Goal: Find specific page/section: Find specific page/section

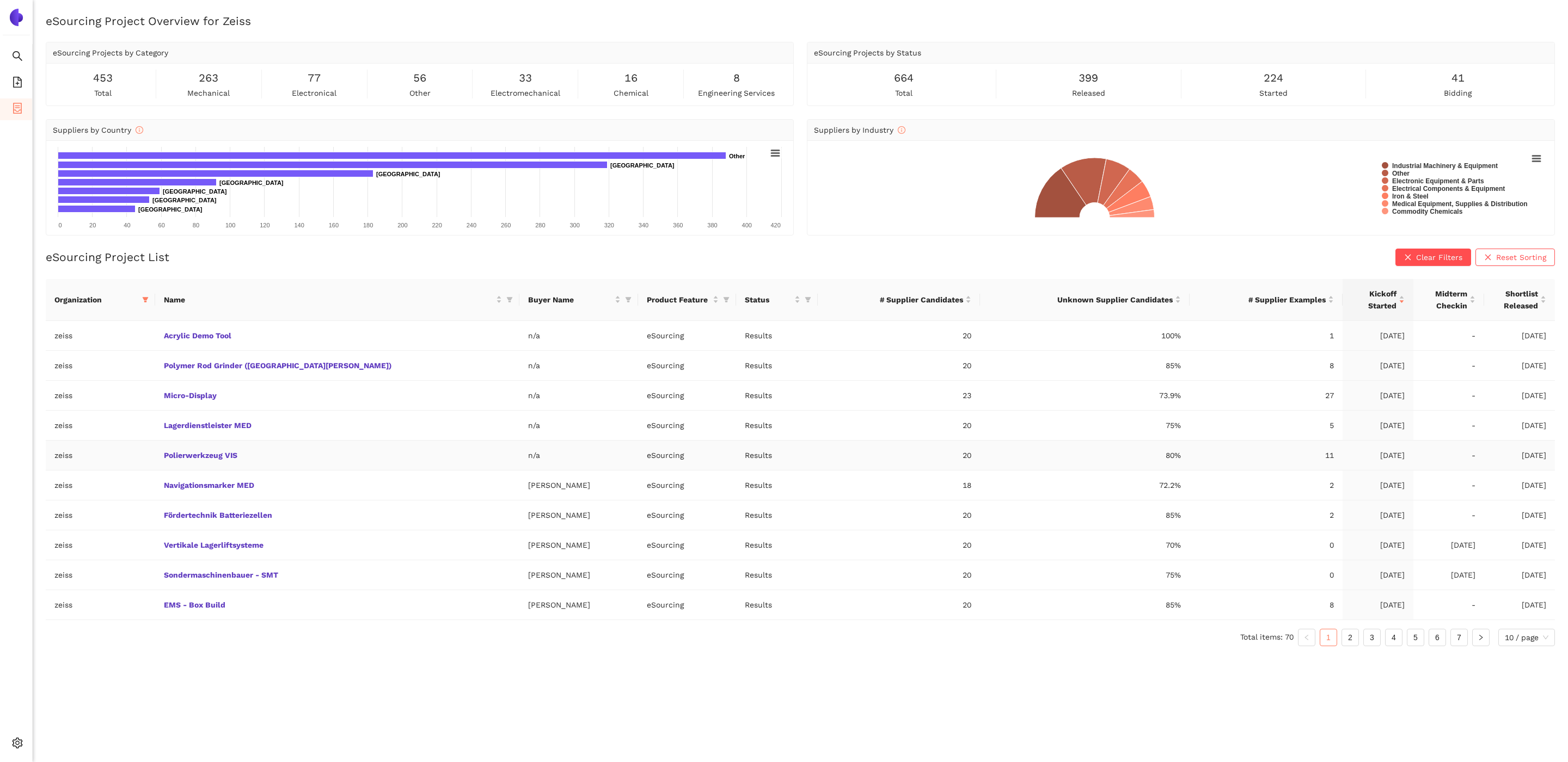
click at [228, 448] on td "Polierwerkzeug VIS" at bounding box center [337, 456] width 365 height 30
click at [0, 0] on link "Polierwerkzeug VIS" at bounding box center [0, 0] width 0 height 0
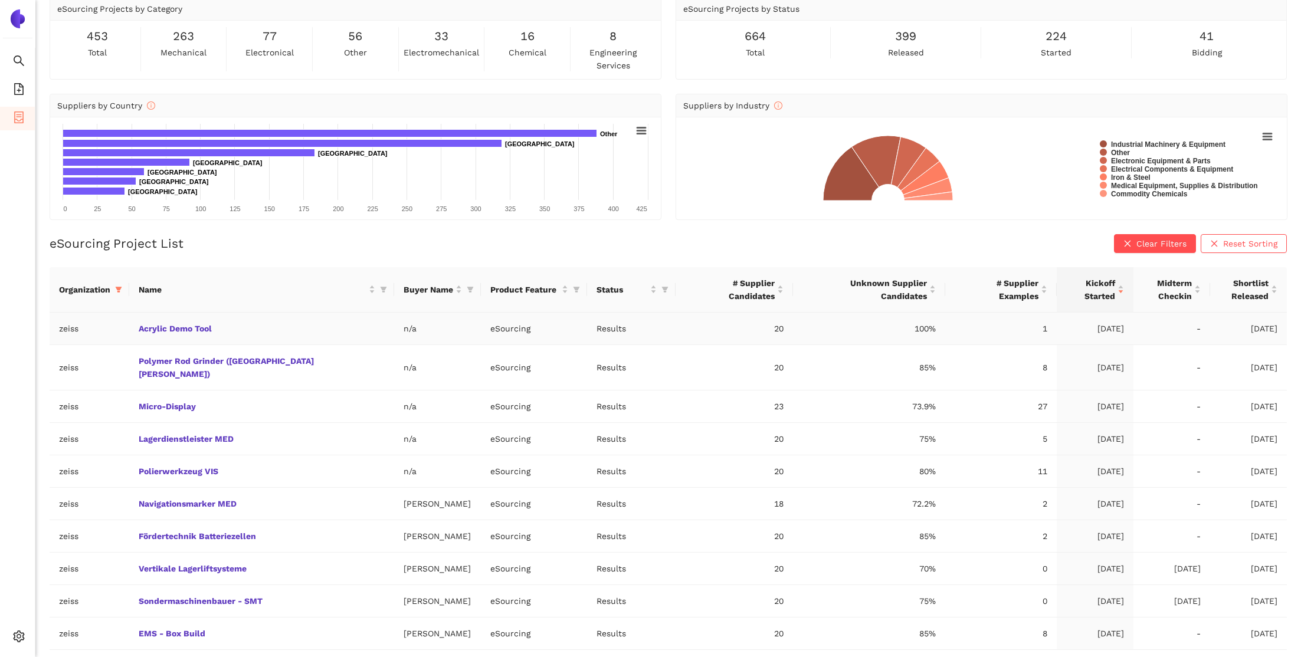
scroll to position [63, 0]
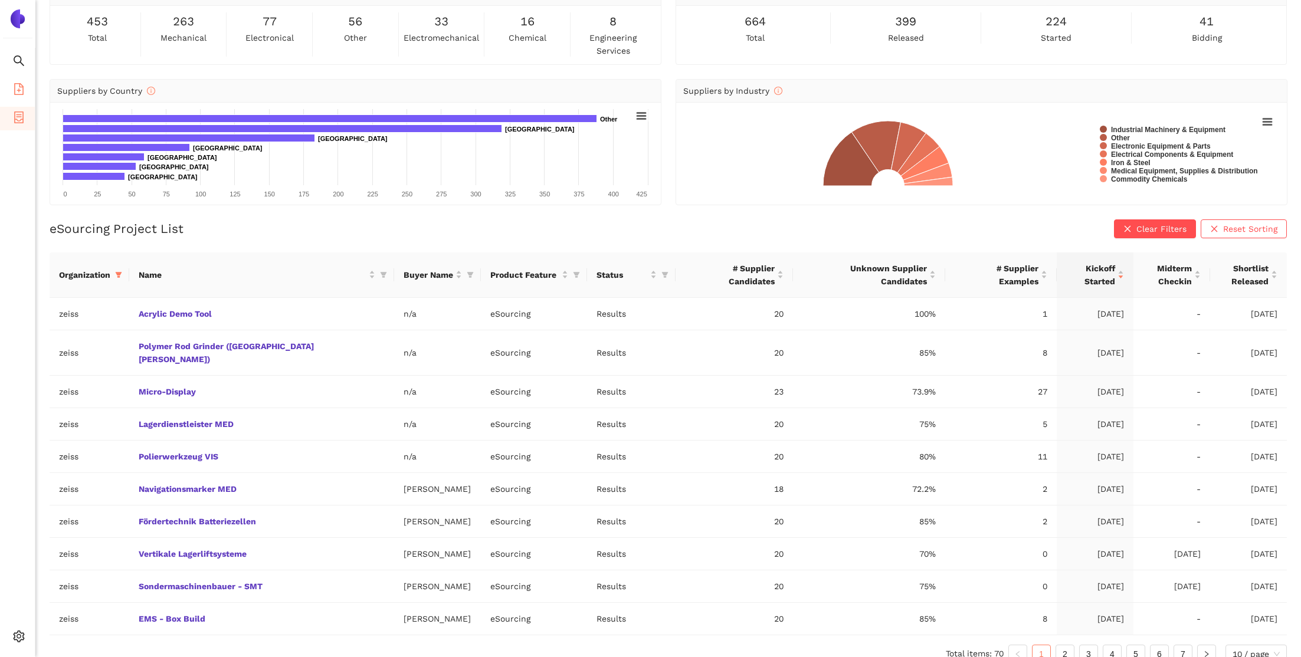
click at [27, 85] on li "eSourcing Templates" at bounding box center [17, 90] width 35 height 24
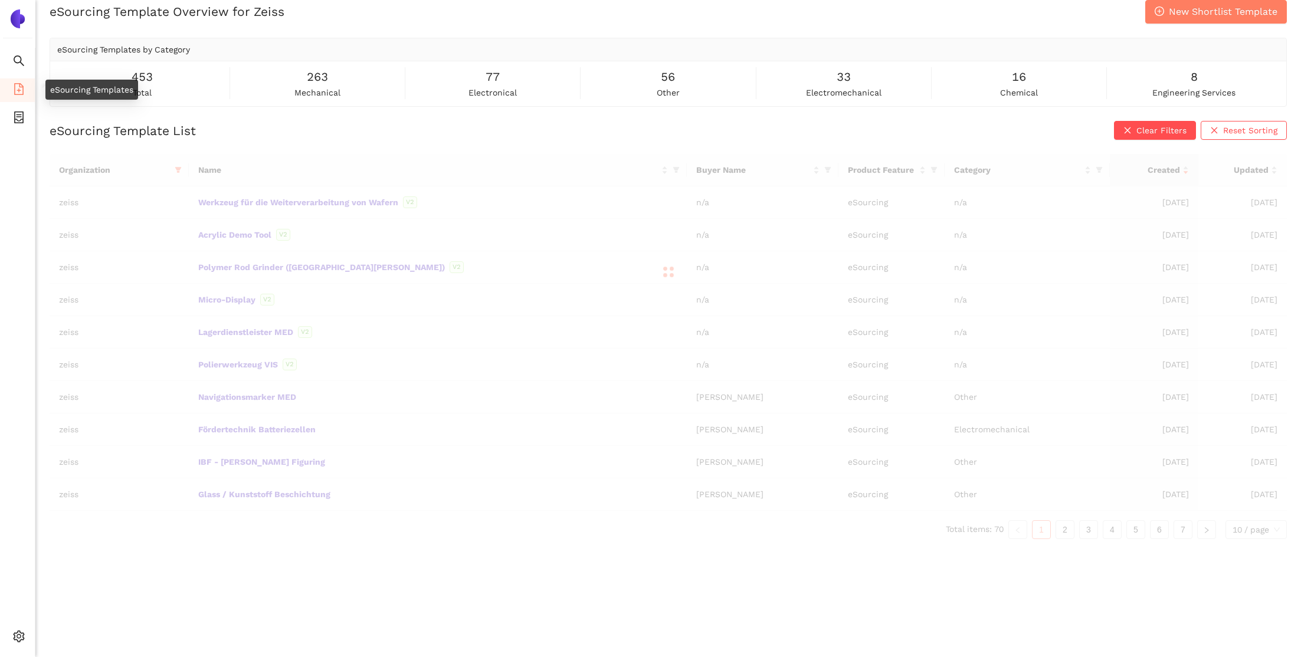
scroll to position [14, 0]
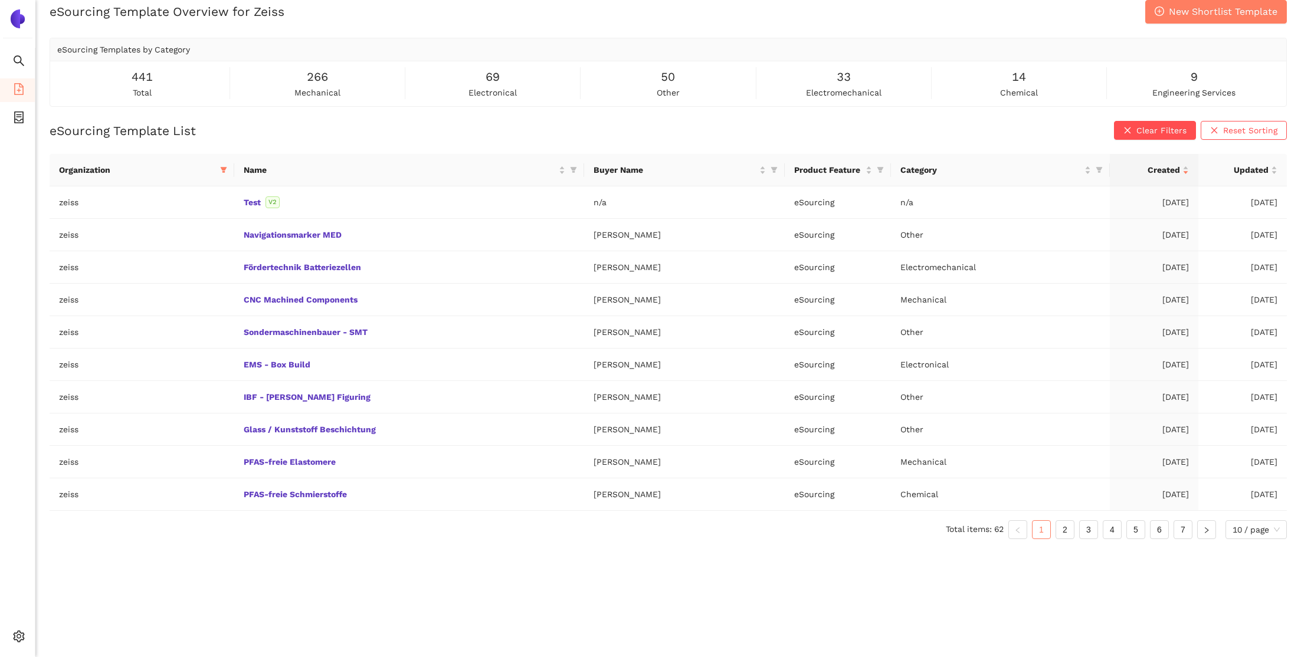
click at [1044, 587] on div "eSourcing Template Overview for Zeiss New Shortlist Template eSourcing Template…" at bounding box center [667, 328] width 1265 height 657
click at [1083, 573] on div "eSourcing Template Overview for Zeiss New Shortlist Template eSourcing Template…" at bounding box center [667, 328] width 1265 height 657
click at [1186, 534] on link "7" at bounding box center [1183, 530] width 18 height 18
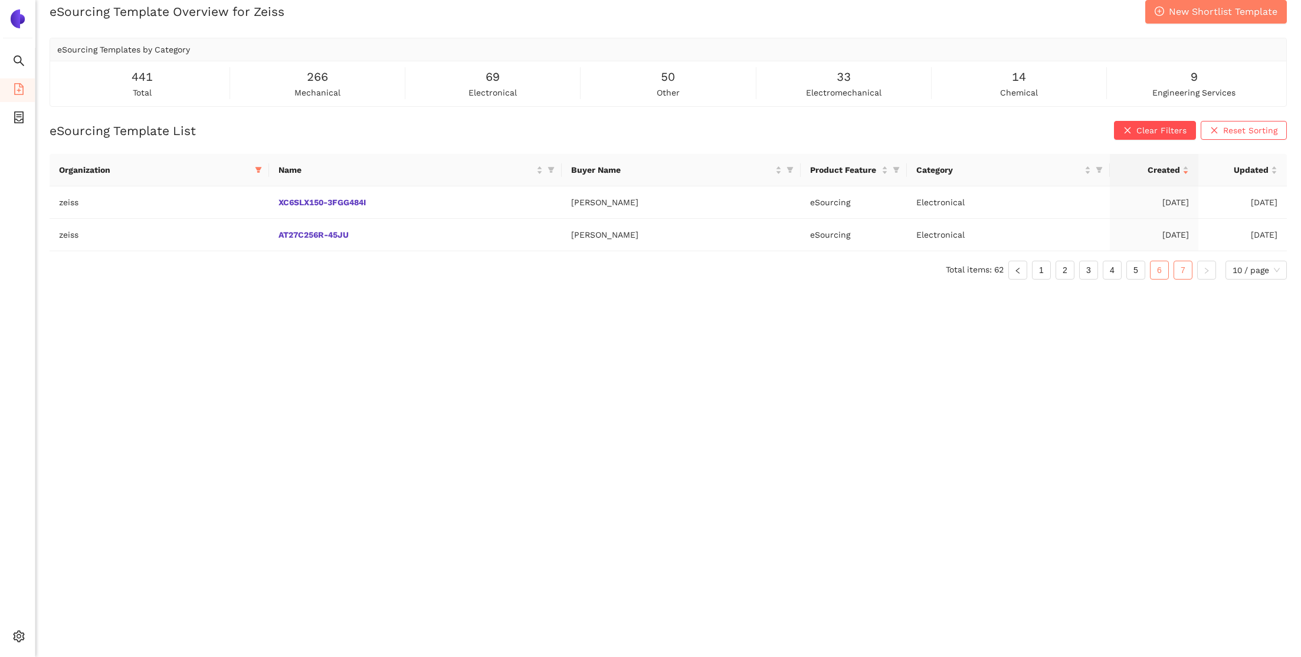
click at [1158, 268] on link "6" at bounding box center [1159, 270] width 18 height 18
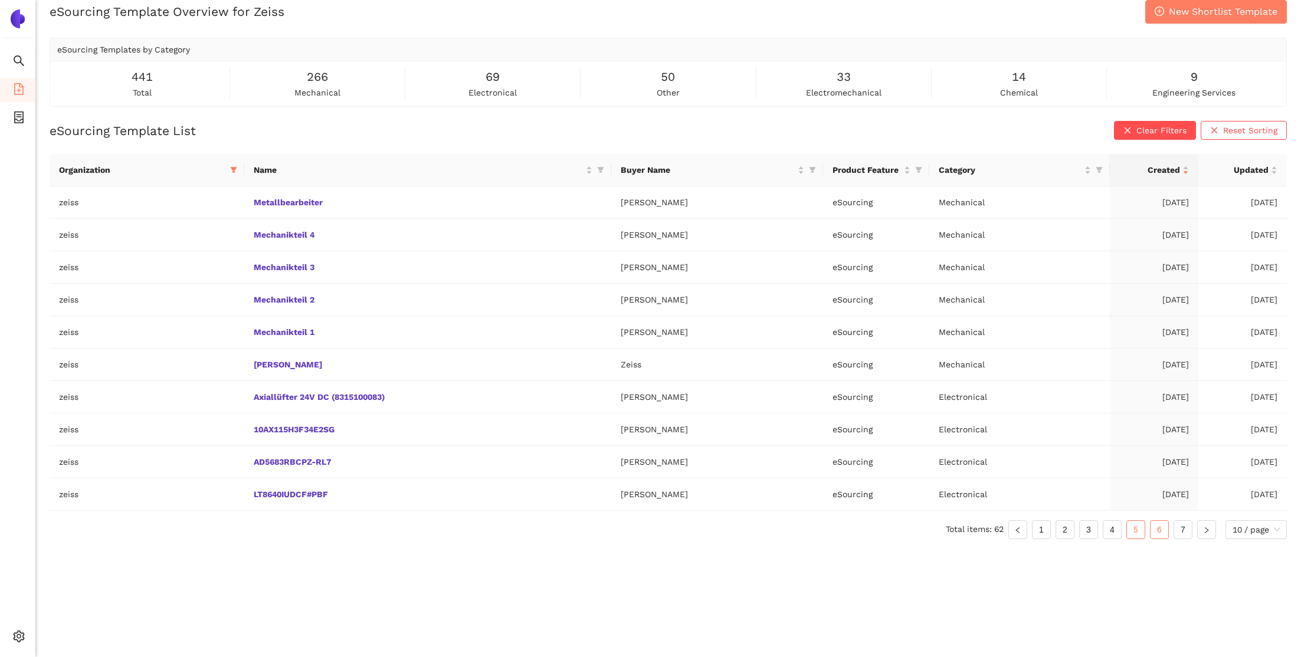
click at [1137, 524] on link "5" at bounding box center [1136, 530] width 18 height 18
click at [1108, 527] on link "4" at bounding box center [1112, 530] width 18 height 18
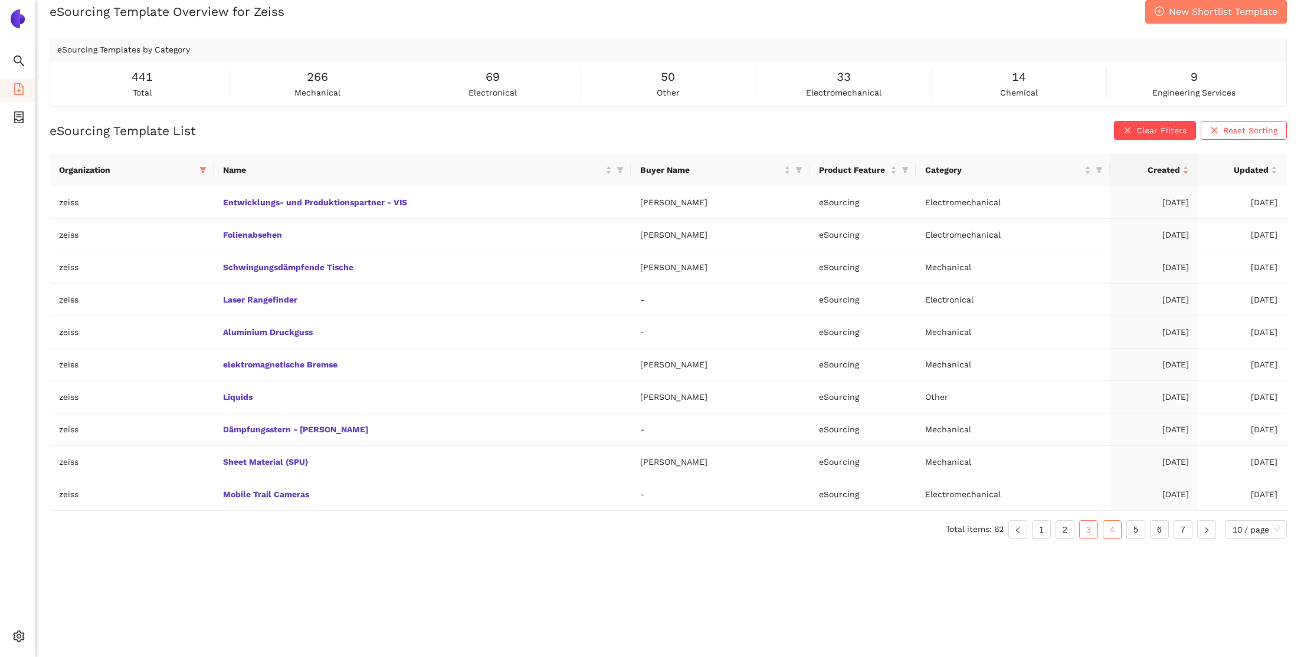
click at [1082, 527] on link "3" at bounding box center [1089, 530] width 18 height 18
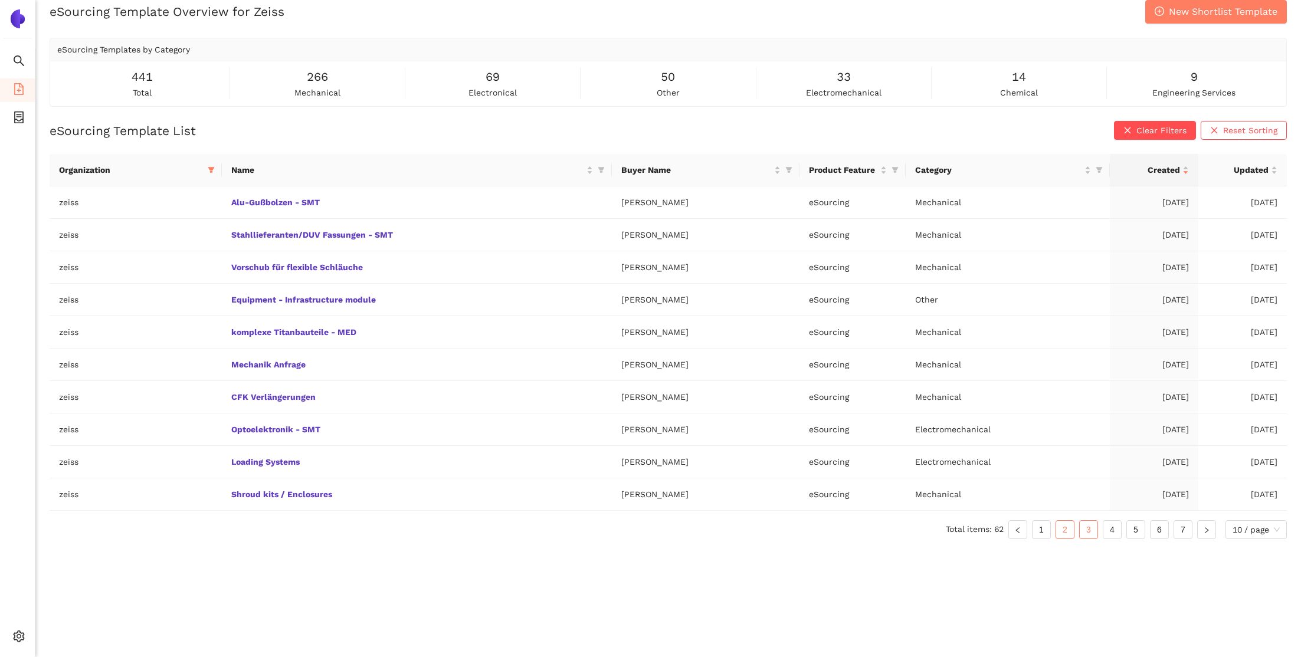
click at [1061, 528] on link "2" at bounding box center [1065, 530] width 18 height 18
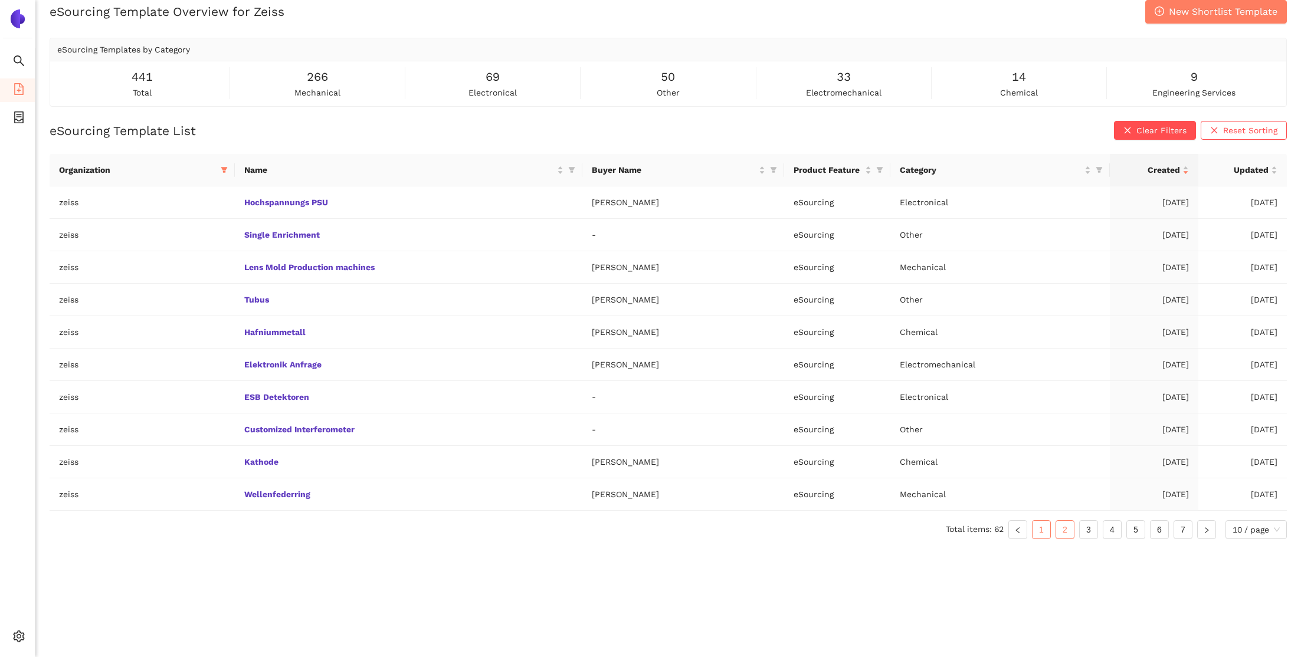
click at [1037, 536] on link "1" at bounding box center [1041, 530] width 18 height 18
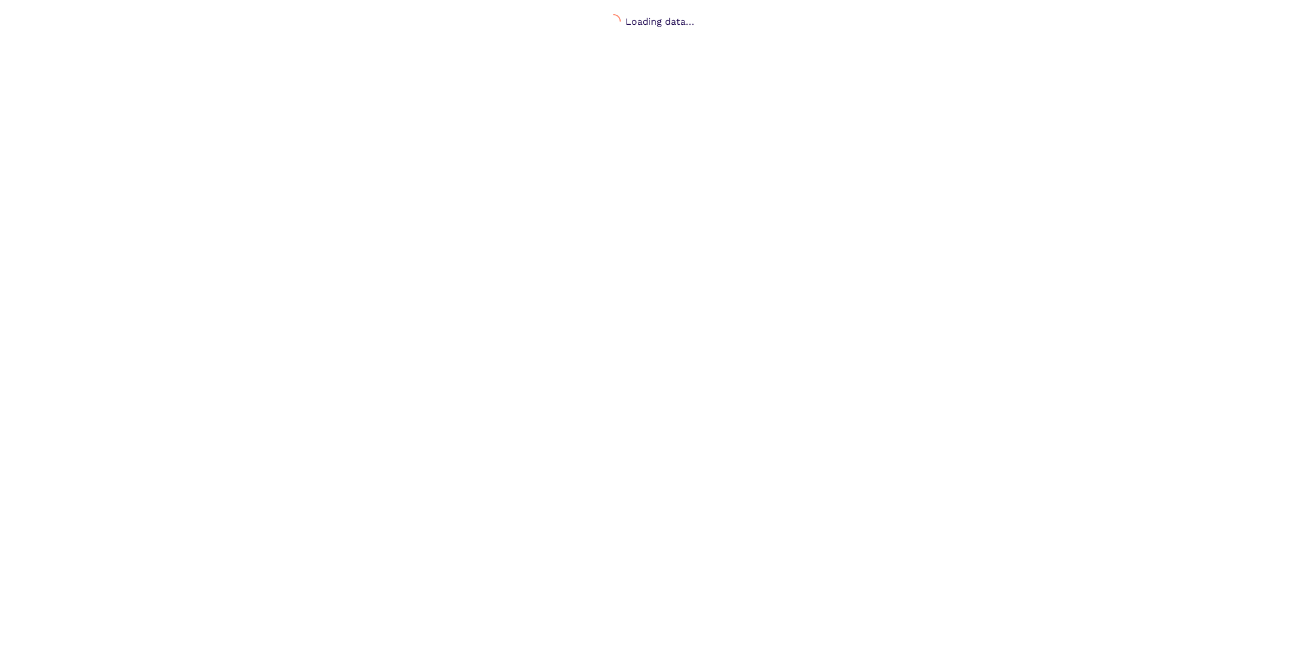
scroll to position [14, 0]
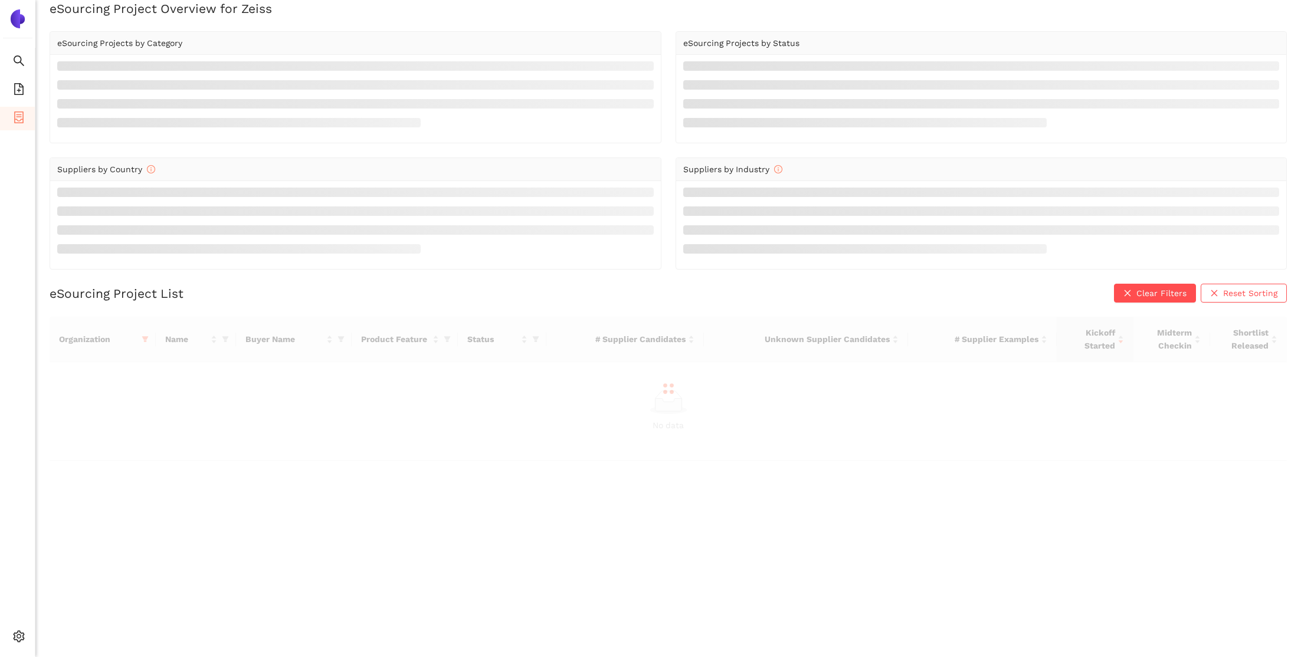
click at [22, 127] on span "container" at bounding box center [19, 119] width 12 height 24
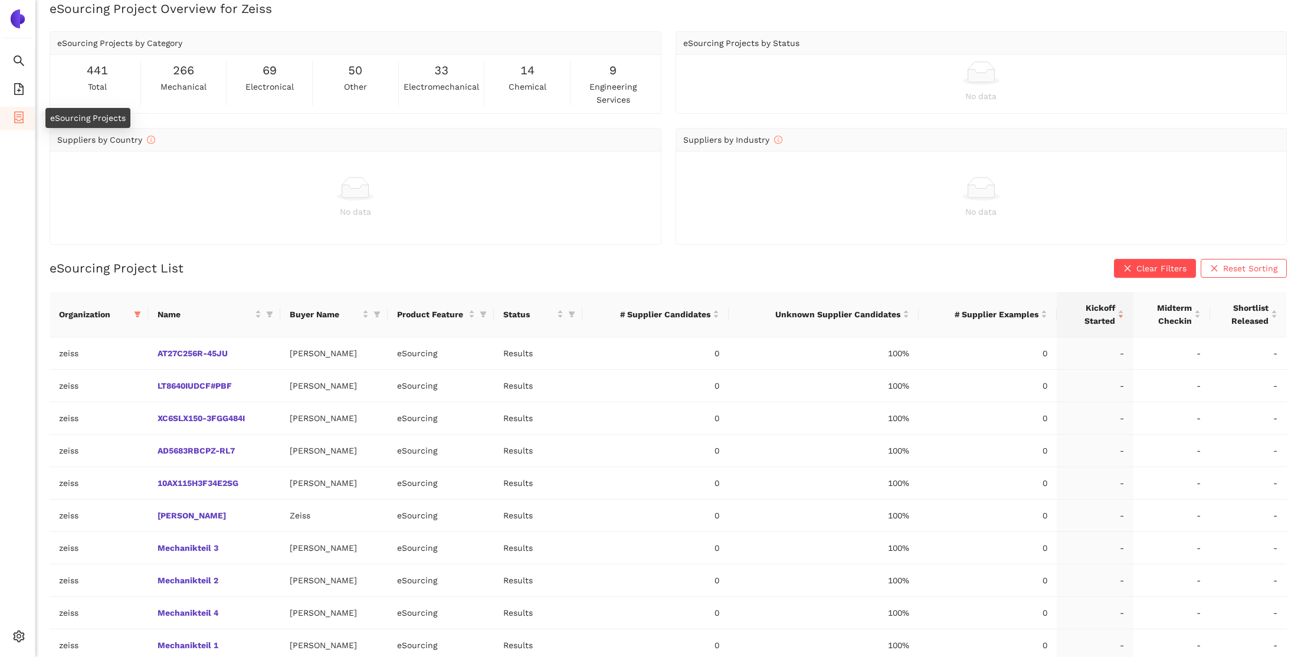
click at [22, 116] on icon "container" at bounding box center [19, 117] width 12 height 12
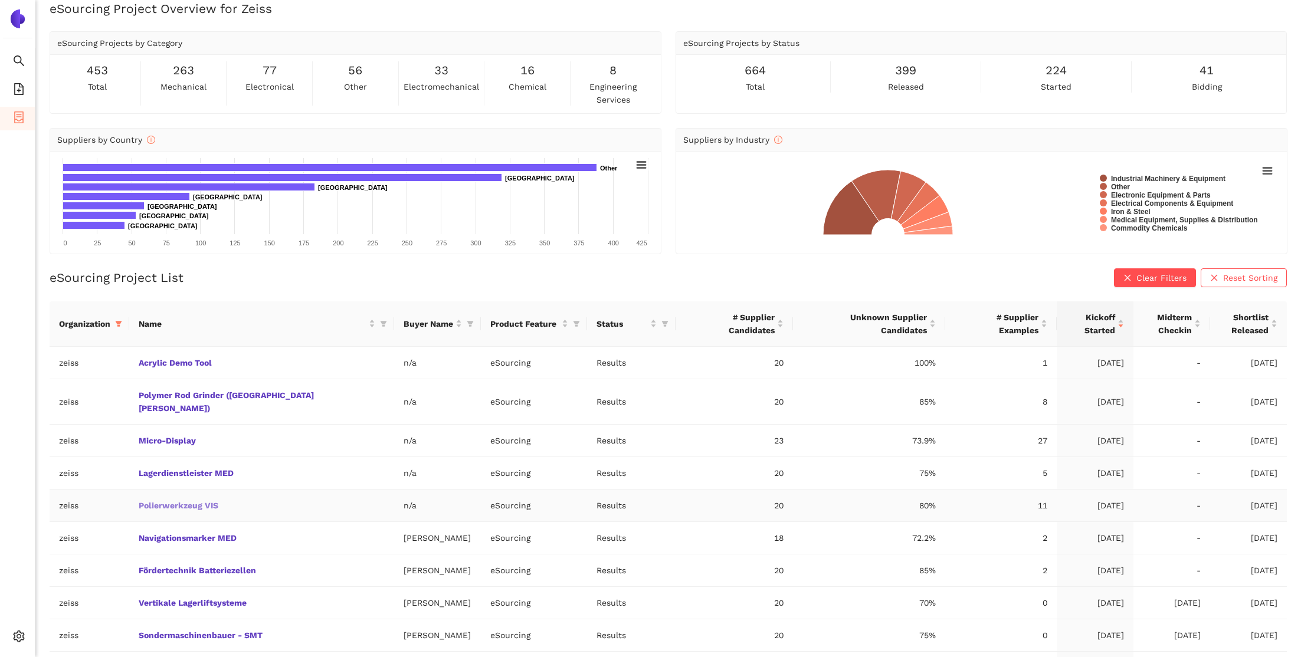
click at [0, 0] on link "Polierwerkzeug VIS" at bounding box center [0, 0] width 0 height 0
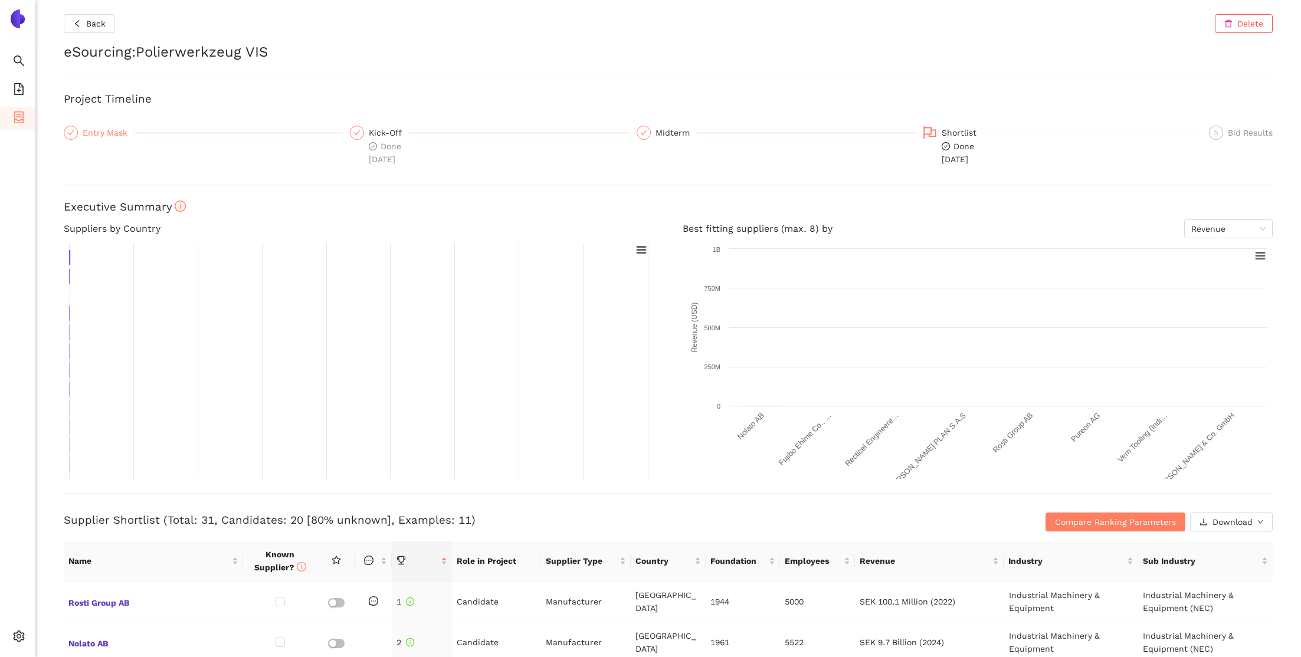
click at [91, 132] on div "Entry Mask" at bounding box center [109, 133] width 52 height 14
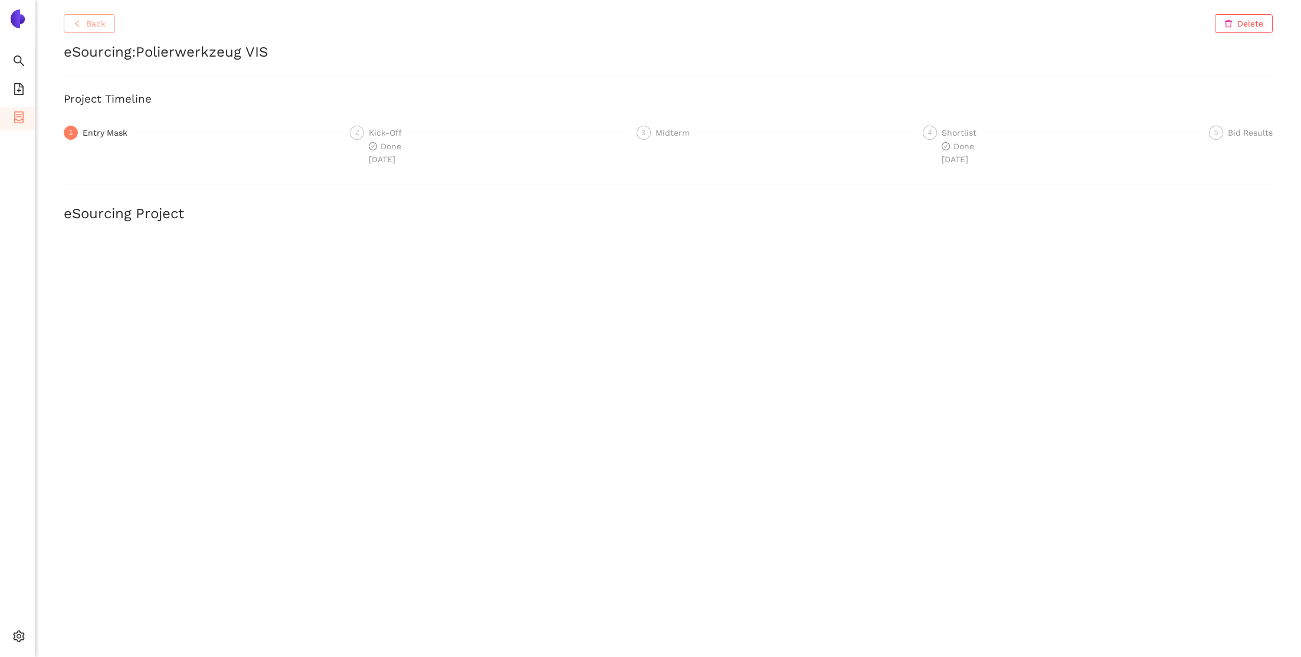
click at [97, 22] on span "Back" at bounding box center [95, 23] width 19 height 13
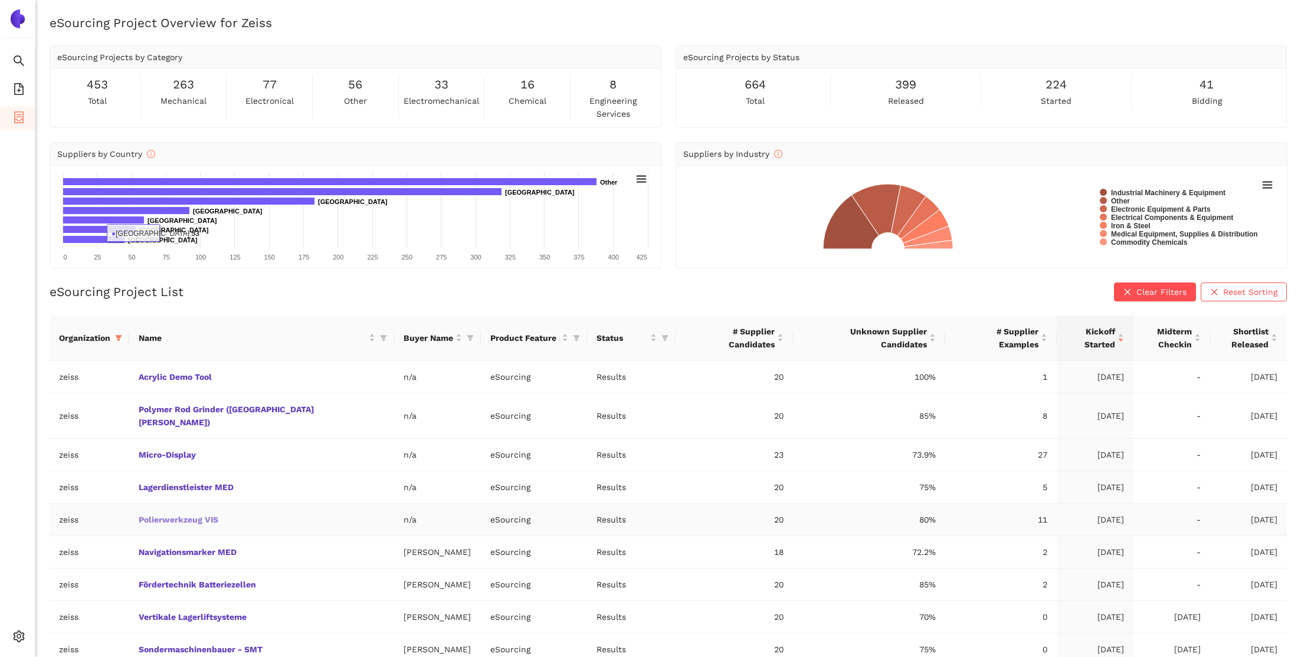
click at [0, 0] on link "Polierwerkzeug VIS" at bounding box center [0, 0] width 0 height 0
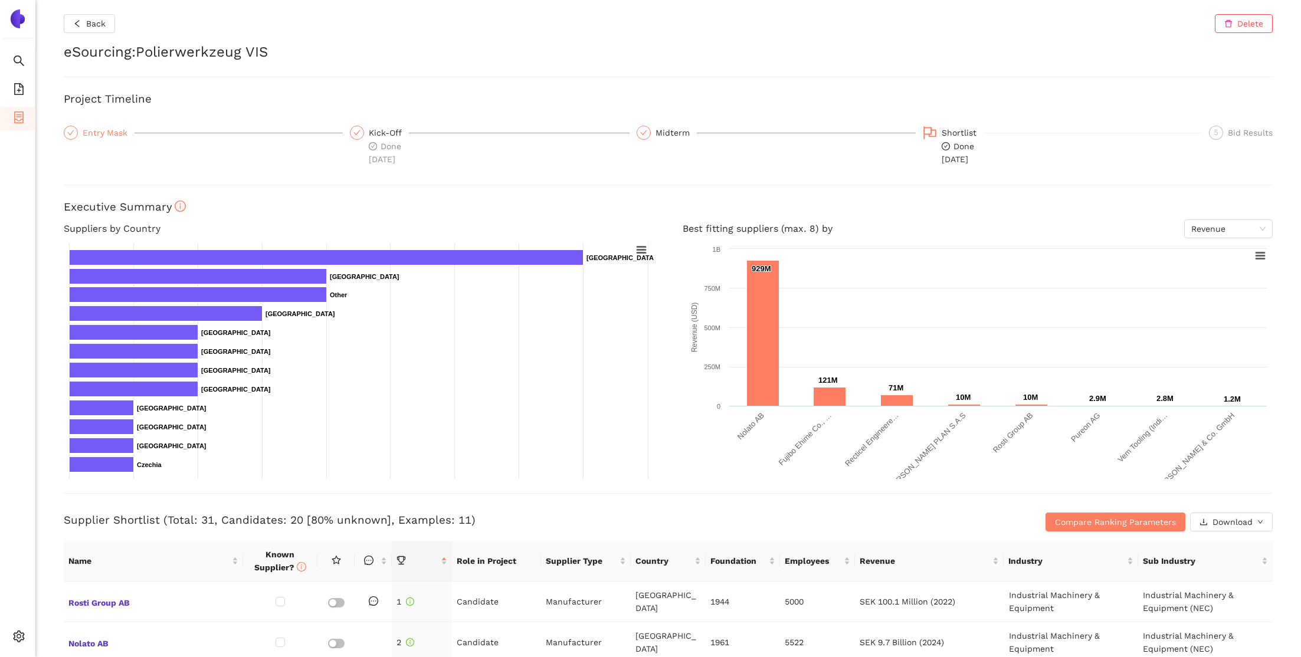
click at [102, 132] on div "Entry Mask" at bounding box center [109, 133] width 52 height 14
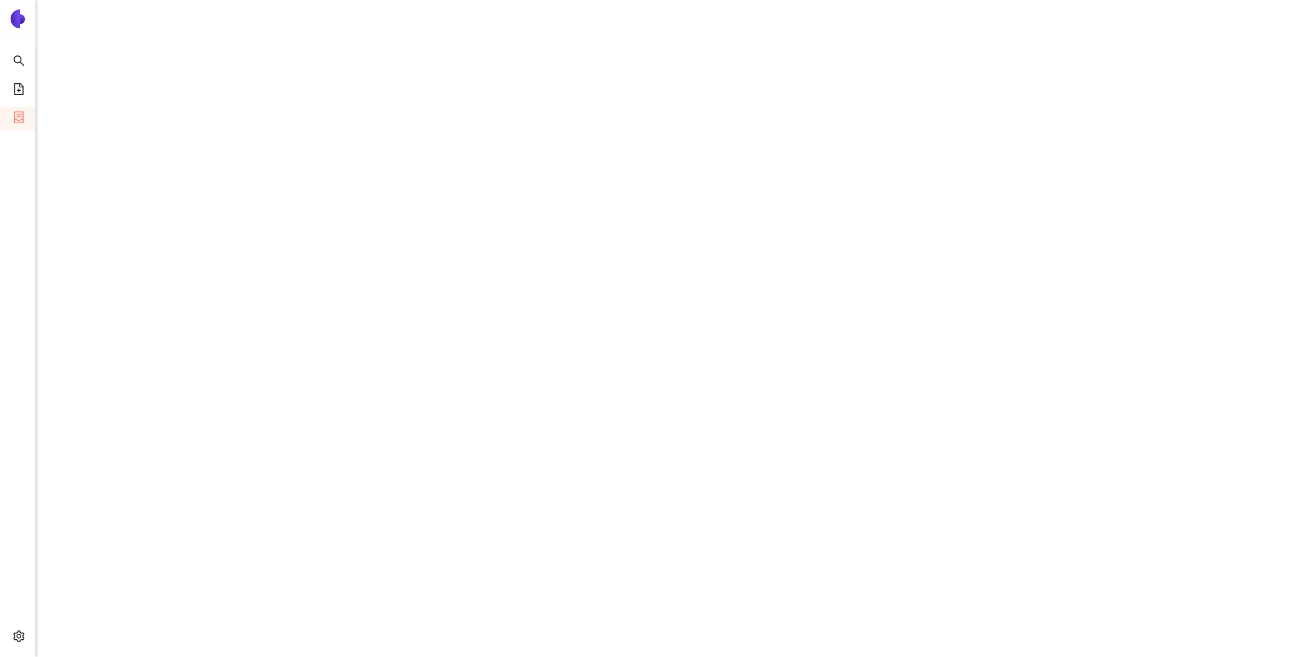
scroll to position [1590, 0]
